Goal: Task Accomplishment & Management: Complete application form

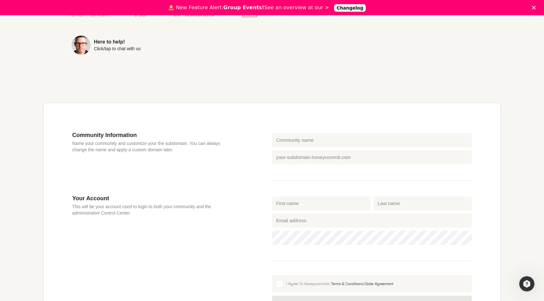
scroll to position [120, 0]
click at [279, 206] on input "First name" at bounding box center [321, 203] width 98 height 14
type input "[PERSON_NAME]"
type input "Vainshtein"
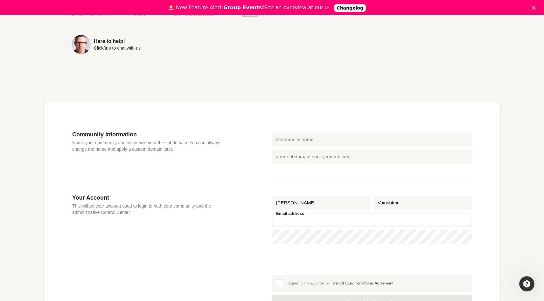
type input "[EMAIL_ADDRESS][DOMAIN_NAME]"
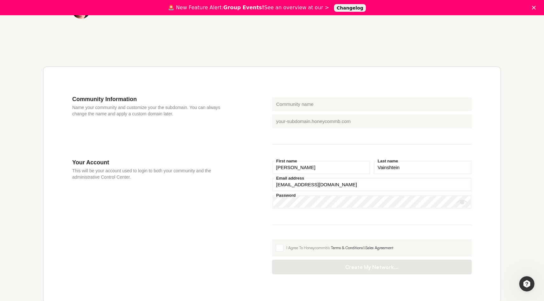
scroll to position [162, 0]
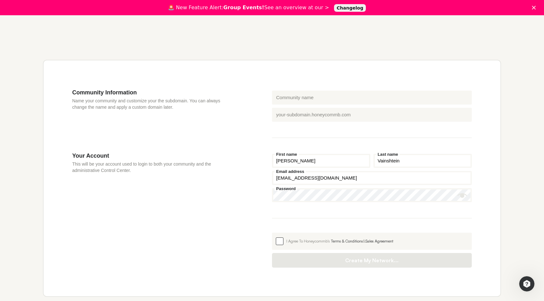
click at [280, 245] on span at bounding box center [280, 242] width 8 height 8
click at [272, 233] on input "I Agree To Honeycommb's Terms & Conditions & Sales Agreement" at bounding box center [272, 233] width 0 height 0
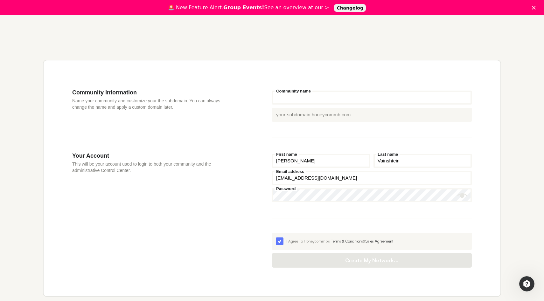
click at [291, 100] on input "Community name" at bounding box center [372, 98] width 200 height 14
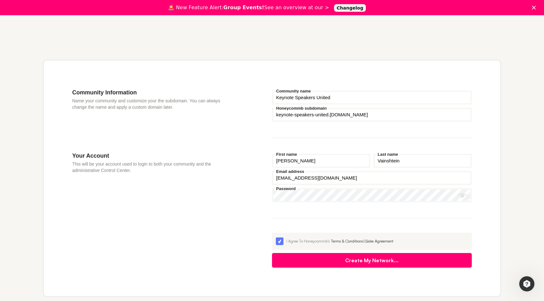
drag, startPoint x: 294, startPoint y: 99, endPoint x: 346, endPoint y: 97, distance: 51.9
click at [346, 97] on input "Keynote Speakers United" at bounding box center [372, 98] width 200 height 14
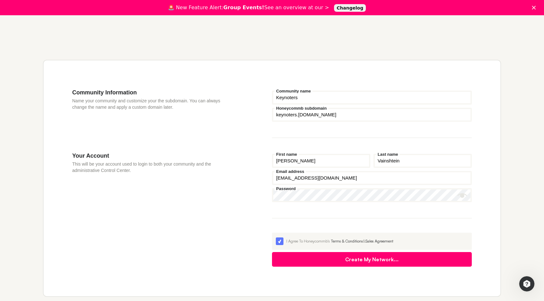
type input "Keynoters"
click at [379, 262] on button "Create My Network..." at bounding box center [372, 259] width 200 height 15
